Goal: Task Accomplishment & Management: Use online tool/utility

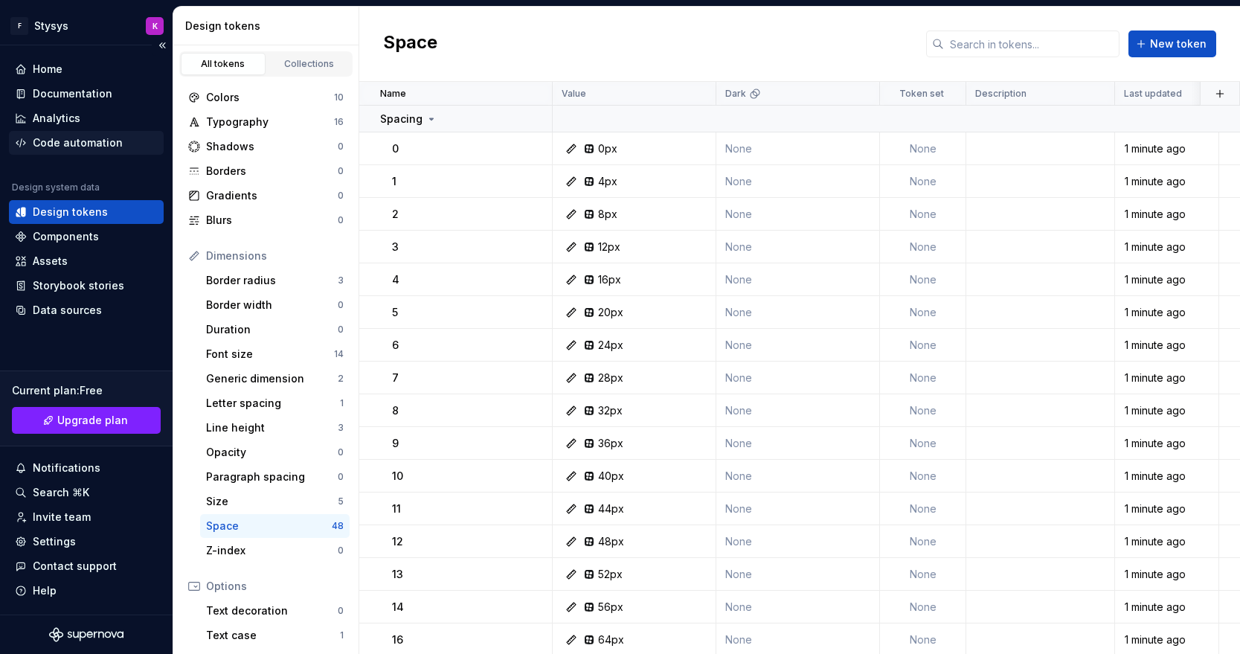
click at [77, 144] on div "Code automation" at bounding box center [78, 142] width 90 height 15
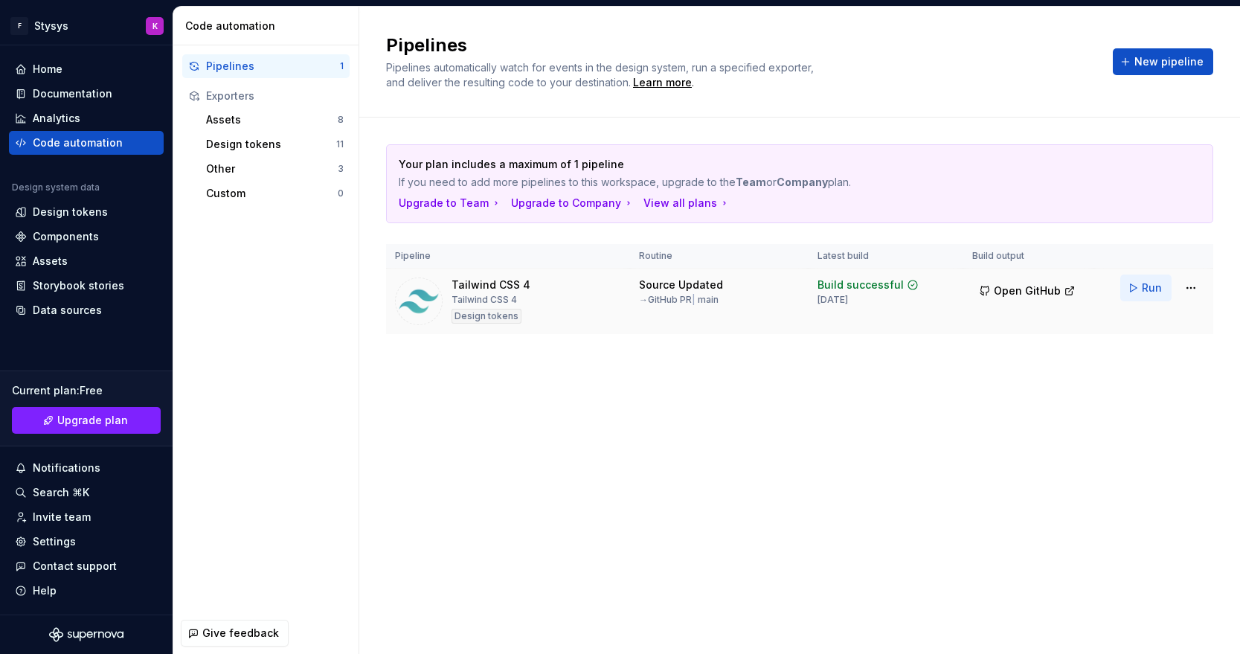
click at [1136, 286] on button "Run" at bounding box center [1145, 287] width 51 height 27
click at [1017, 289] on span "Open GitHub" at bounding box center [1026, 290] width 67 height 15
click at [1139, 286] on button "Run" at bounding box center [1145, 287] width 51 height 27
click at [1005, 291] on span "Open GitHub" at bounding box center [1026, 290] width 67 height 15
click at [791, 326] on td "Source Updated → GitHub PR | main" at bounding box center [719, 301] width 178 height 66
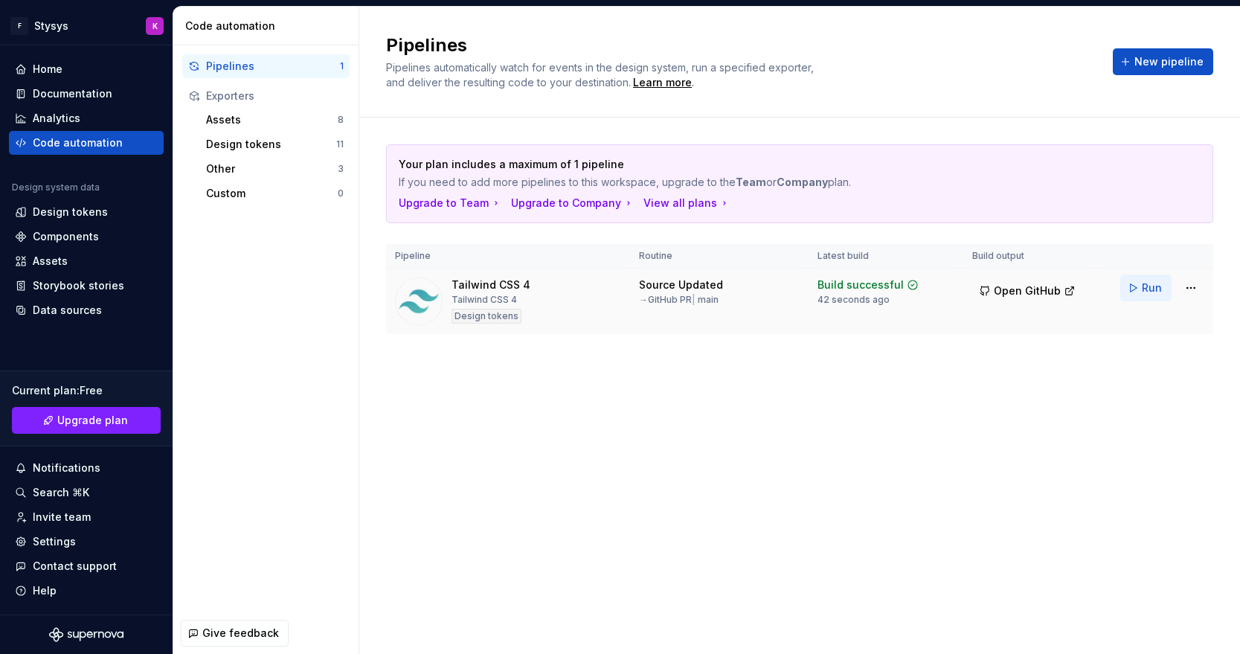
click at [1149, 286] on span "Run" at bounding box center [1151, 287] width 20 height 15
click at [727, 367] on div "Your plan includes a maximum of 1 pipeline If you need to add more pipelines to…" at bounding box center [799, 253] width 827 height 273
click at [1134, 287] on button "Run" at bounding box center [1145, 287] width 51 height 27
click at [837, 359] on div "Your plan includes a maximum of 1 pipeline If you need to add more pipelines to…" at bounding box center [799, 253] width 827 height 273
click at [1185, 285] on html "F Stysys K Home Documentation Analytics Code automation Design system data Desi…" at bounding box center [620, 327] width 1240 height 654
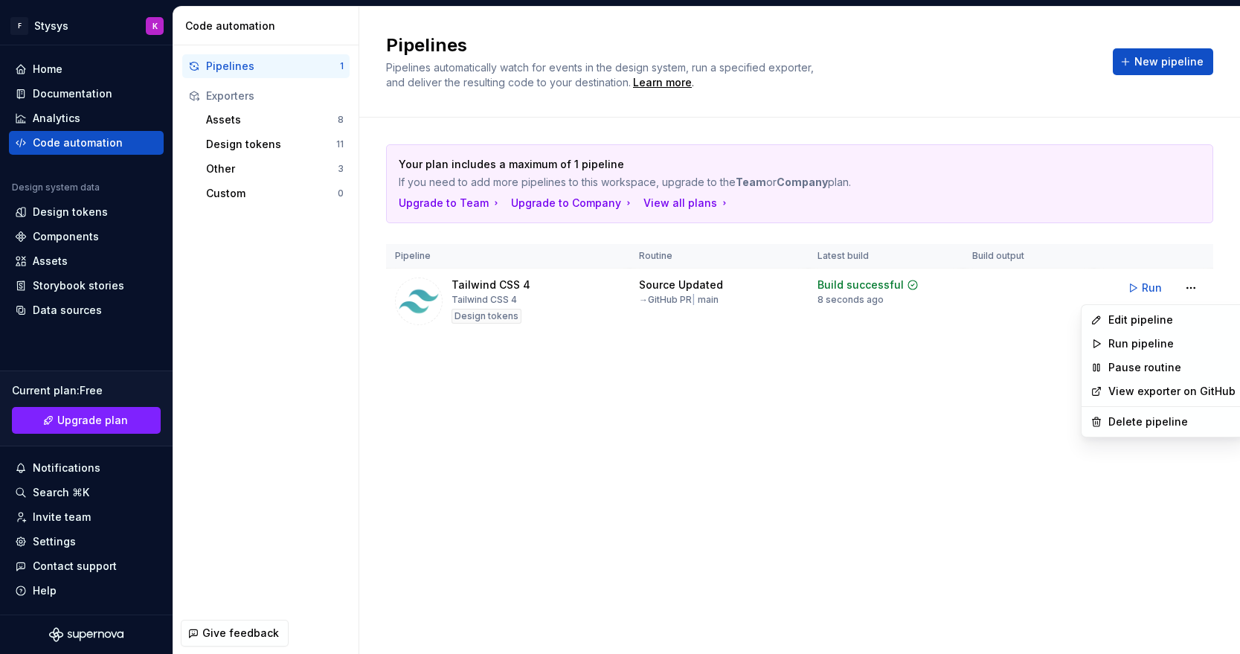
click at [971, 373] on html "F Stysys K Home Documentation Analytics Code automation Design system data Desi…" at bounding box center [620, 327] width 1240 height 654
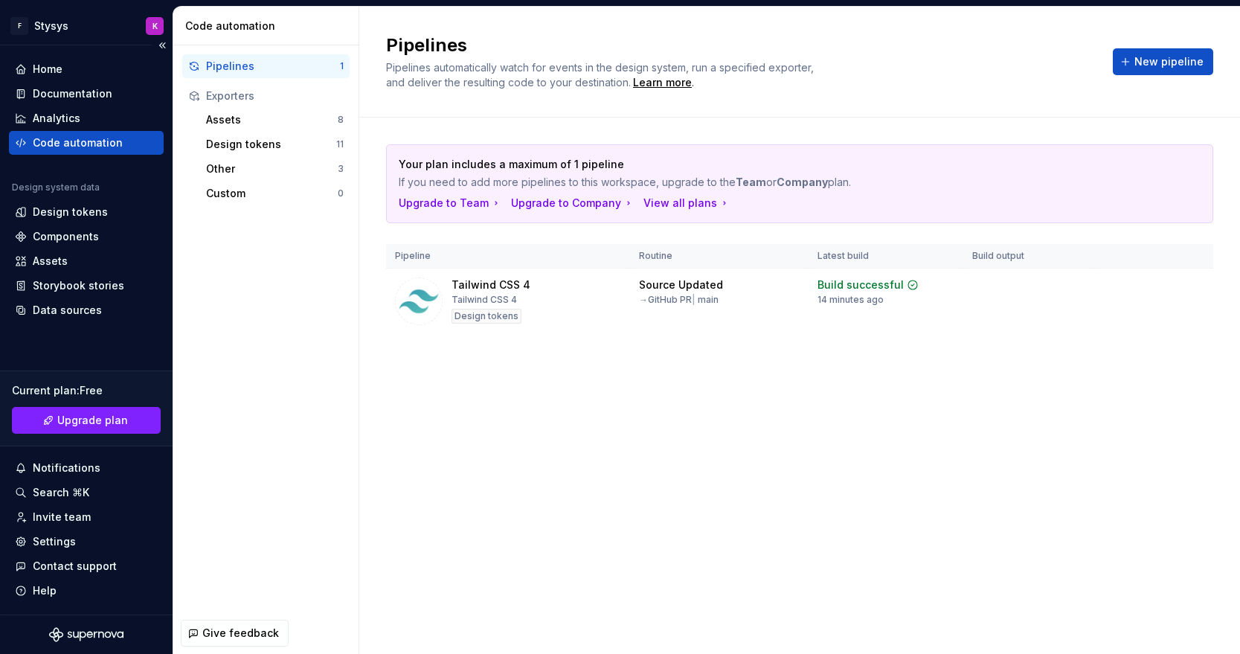
click at [82, 140] on div "Code automation" at bounding box center [78, 142] width 90 height 15
click at [72, 203] on div "Design tokens" at bounding box center [86, 212] width 155 height 24
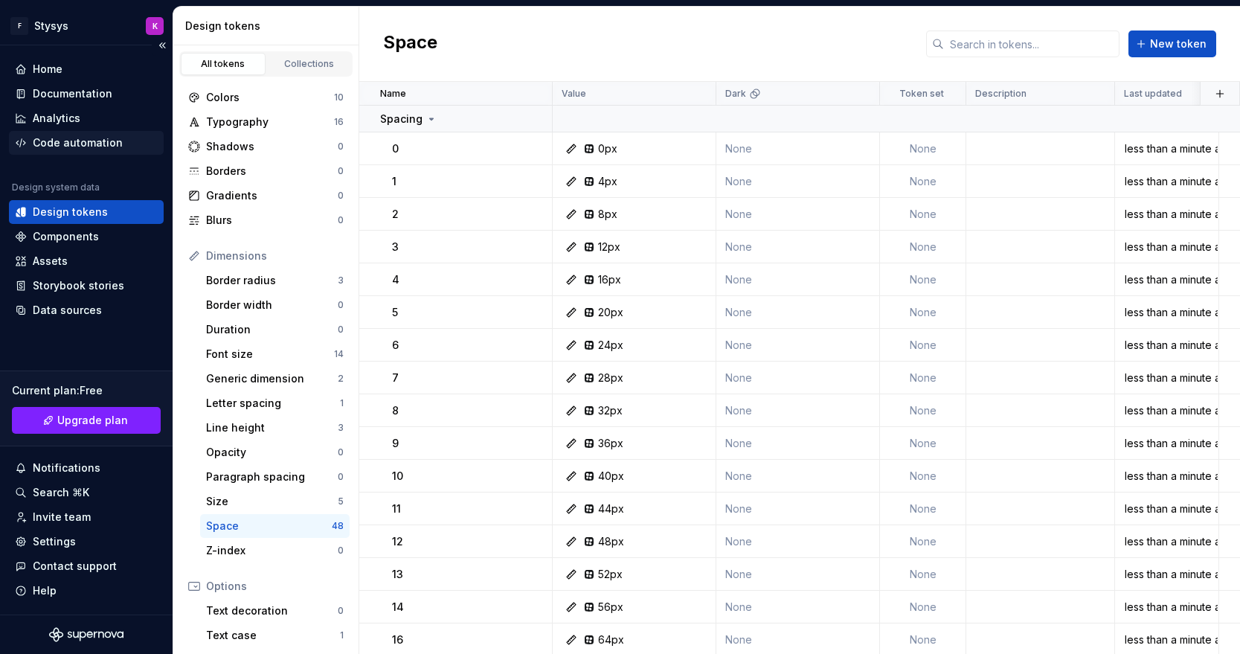
click at [77, 141] on div "Code automation" at bounding box center [78, 142] width 90 height 15
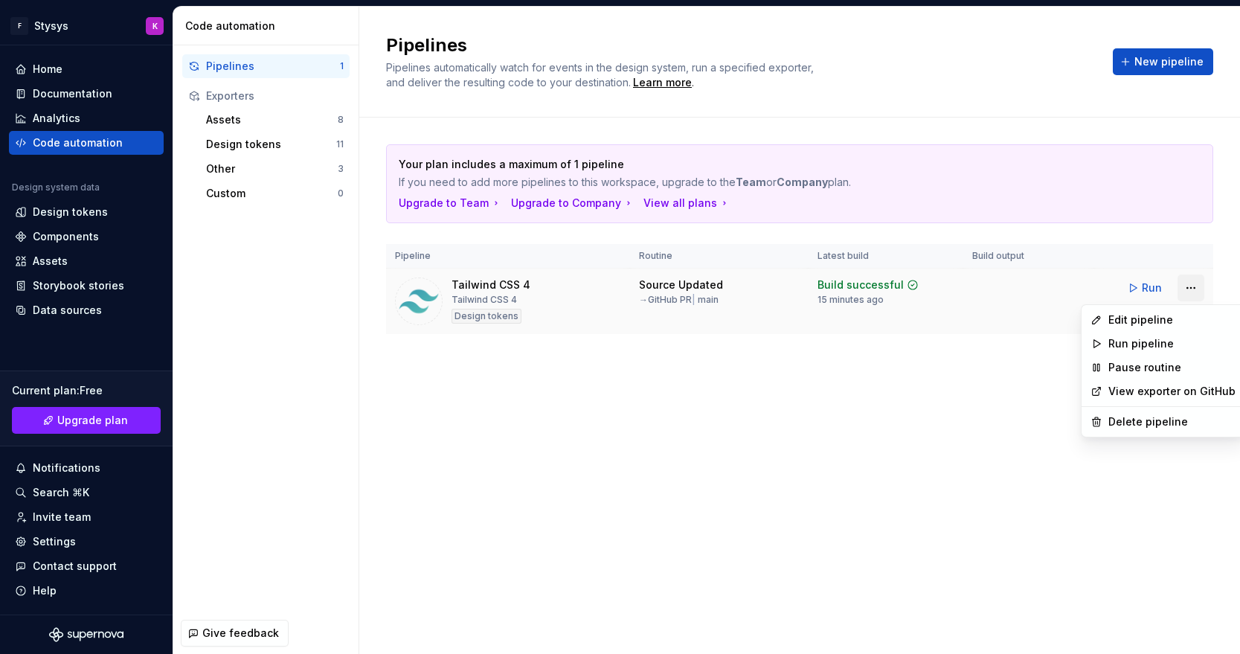
click at [1189, 282] on html "F Stysys K Home Documentation Analytics Code automation Design system data Desi…" at bounding box center [620, 327] width 1240 height 654
click at [1156, 311] on div "Edit pipeline" at bounding box center [1162, 320] width 157 height 24
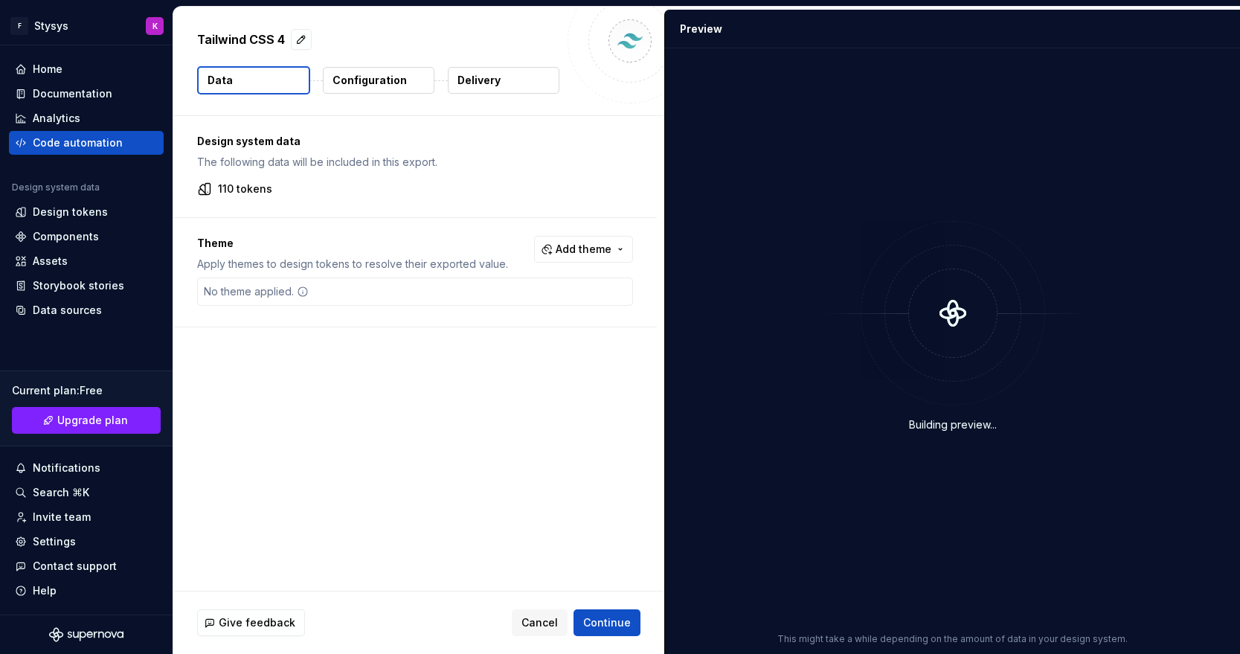
click at [498, 77] on p "Delivery" at bounding box center [478, 80] width 43 height 15
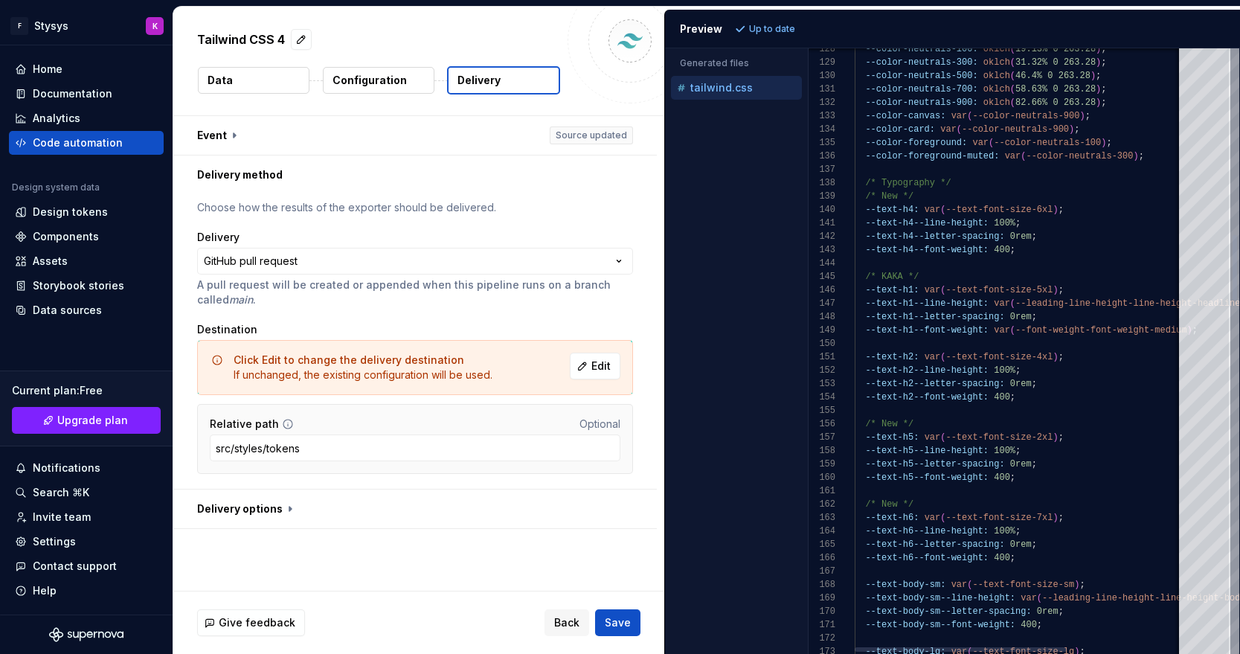
scroll to position [94, 97]
type textarea "**********"
